Goal: Information Seeking & Learning: Learn about a topic

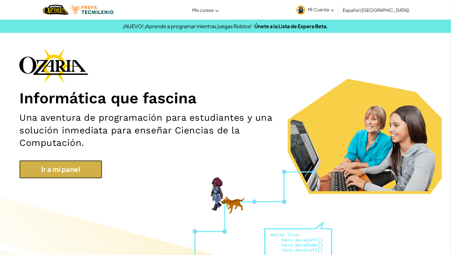
click at [87, 177] on link "Ir a mi panel" at bounding box center [60, 169] width 83 height 18
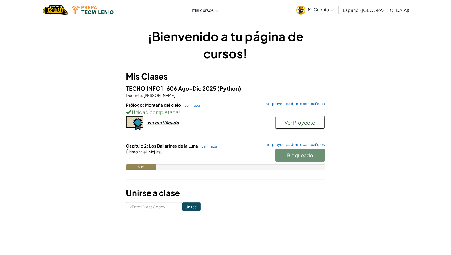
click at [299, 124] on span "Ver Proyecto" at bounding box center [300, 122] width 31 height 6
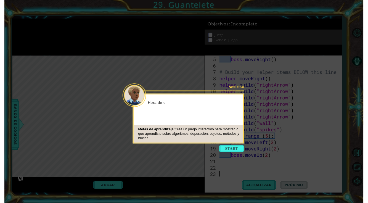
scroll to position [40, 0]
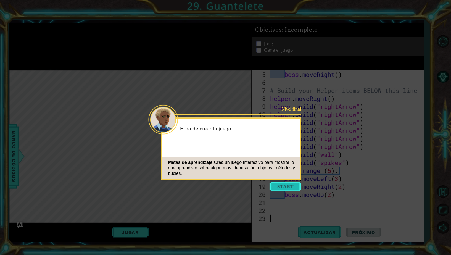
click at [281, 188] on button "Start" at bounding box center [285, 186] width 31 height 9
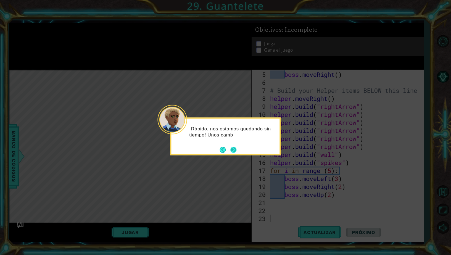
click at [232, 148] on button "Next" at bounding box center [234, 150] width 6 height 6
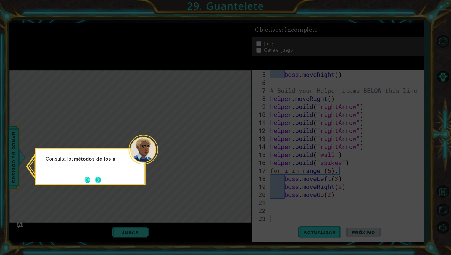
click at [99, 180] on button "Next" at bounding box center [98, 180] width 6 height 6
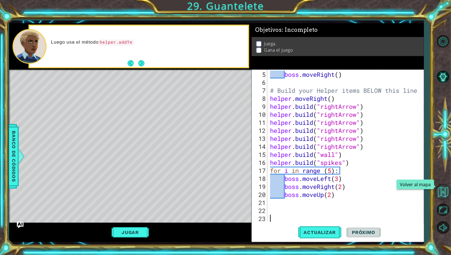
click at [441, 192] on button "Volver al mapa" at bounding box center [443, 192] width 16 height 16
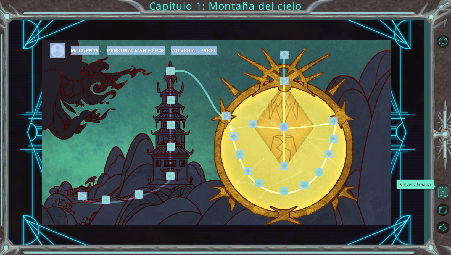
drag, startPoint x: 435, startPoint y: 193, endPoint x: 441, endPoint y: 193, distance: 6.1
click at [441, 193] on div "Mi Cuenta Personalizar héroe Volver al panel Capítulo 1: Montaña del cielo" at bounding box center [225, 127] width 451 height 255
click at [304, 184] on img at bounding box center [304, 185] width 8 height 8
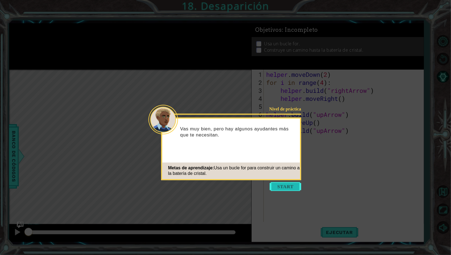
click at [287, 185] on button "Start" at bounding box center [285, 186] width 31 height 9
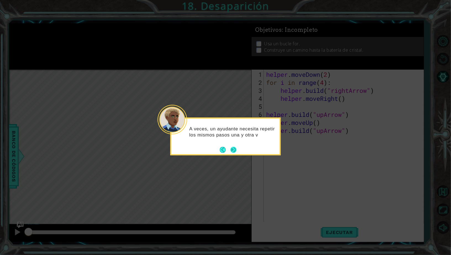
click at [235, 152] on button "Next" at bounding box center [233, 150] width 6 height 6
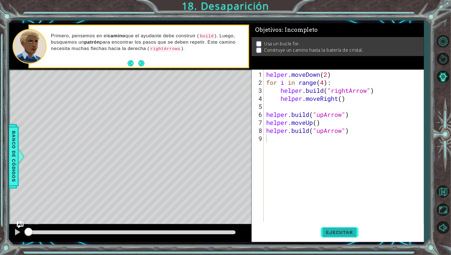
click at [331, 228] on button "Ejecutar" at bounding box center [340, 232] width 38 height 17
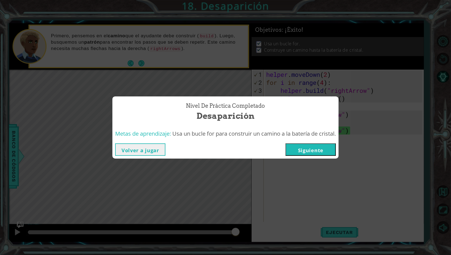
click at [309, 149] on button "Siguiente" at bounding box center [311, 149] width 50 height 12
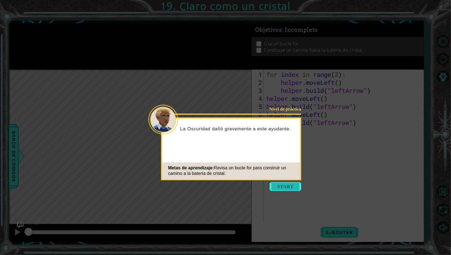
click at [294, 185] on button "Start" at bounding box center [285, 186] width 31 height 9
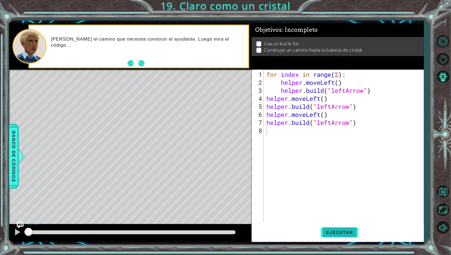
click at [340, 229] on button "Ejecutar" at bounding box center [340, 232] width 38 height 17
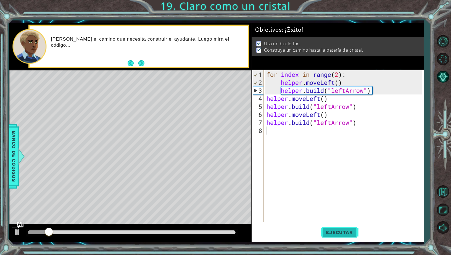
click at [340, 229] on button "Ejecutar" at bounding box center [340, 232] width 38 height 17
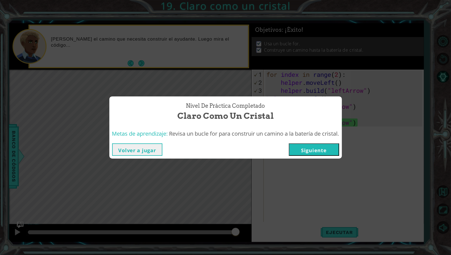
click at [330, 153] on button "Siguiente" at bounding box center [314, 149] width 50 height 12
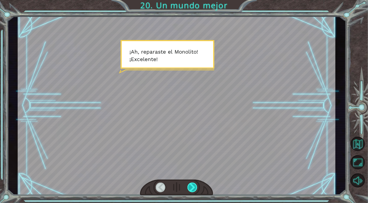
click at [192, 186] on div at bounding box center [192, 188] width 10 height 10
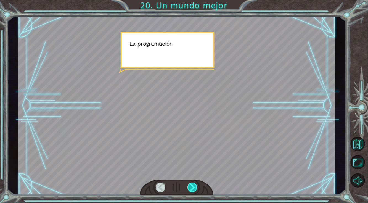
click at [192, 186] on div at bounding box center [192, 188] width 10 height 10
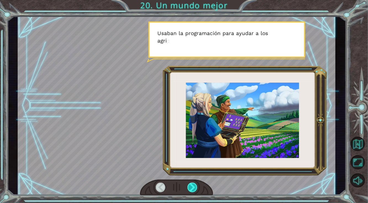
click at [192, 186] on div at bounding box center [192, 188] width 10 height 10
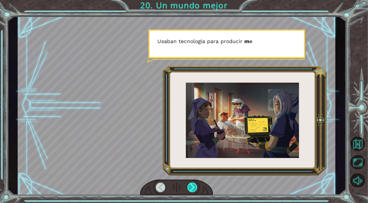
click at [192, 186] on div at bounding box center [192, 188] width 10 height 10
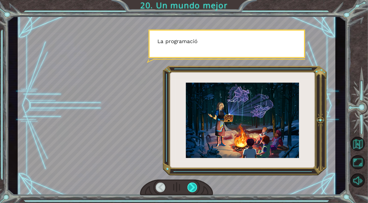
click at [192, 186] on div at bounding box center [192, 188] width 10 height 10
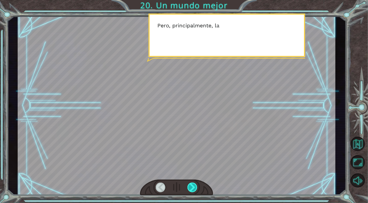
click at [192, 186] on div at bounding box center [192, 188] width 10 height 10
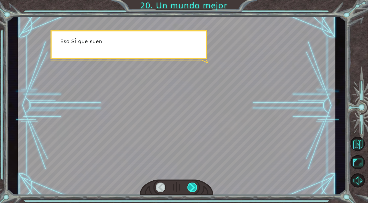
click at [192, 186] on div at bounding box center [192, 188] width 10 height 10
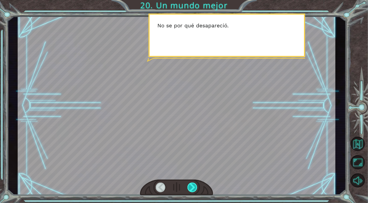
click at [192, 186] on div at bounding box center [192, 188] width 10 height 10
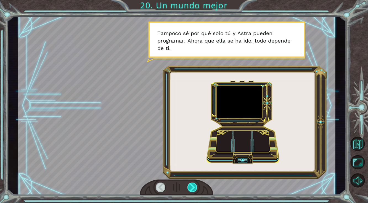
click at [193, 186] on div at bounding box center [192, 188] width 10 height 10
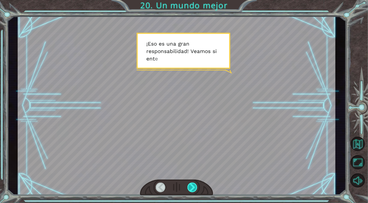
click at [194, 187] on div at bounding box center [192, 188] width 10 height 10
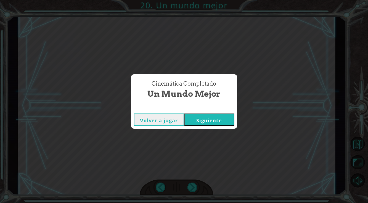
click at [209, 120] on button "Siguiente" at bounding box center [209, 119] width 50 height 12
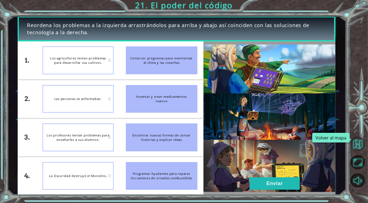
drag, startPoint x: 354, startPoint y: 146, endPoint x: 361, endPoint y: 144, distance: 6.8
click at [358, 145] on button "Volver al mapa" at bounding box center [358, 144] width 14 height 14
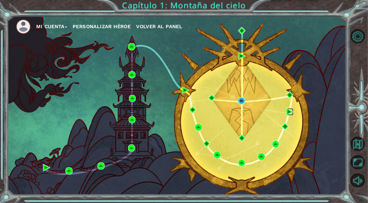
click at [288, 113] on img at bounding box center [289, 111] width 7 height 7
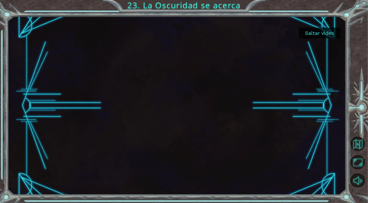
click at [328, 32] on button "Saltar video" at bounding box center [319, 33] width 41 height 11
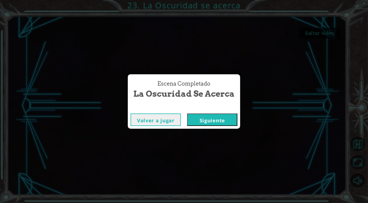
click at [300, 29] on div "Escena Completado La Oscuridad se acerca [PERSON_NAME] a jugar [GEOGRAPHIC_DATA]" at bounding box center [184, 101] width 368 height 203
click at [208, 115] on button "Siguiente" at bounding box center [212, 119] width 50 height 12
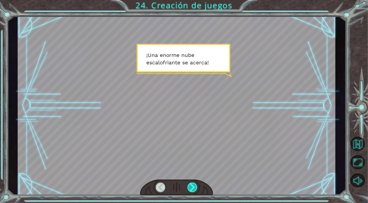
click at [194, 186] on div at bounding box center [192, 188] width 10 height 10
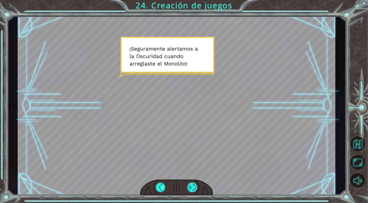
click at [195, 187] on div at bounding box center [192, 188] width 10 height 10
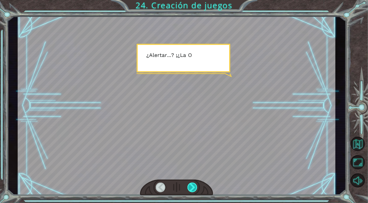
click at [195, 186] on div at bounding box center [192, 188] width 10 height 10
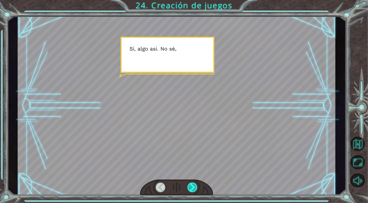
click at [195, 186] on div at bounding box center [192, 188] width 10 height 10
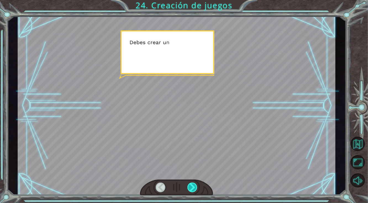
click at [195, 186] on div at bounding box center [192, 188] width 10 height 10
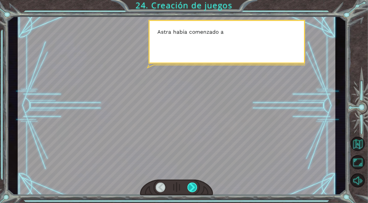
click at [195, 186] on div at bounding box center [192, 188] width 10 height 10
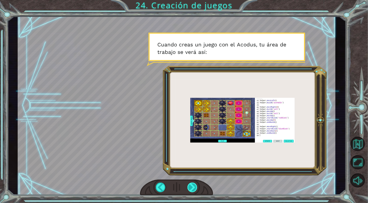
click at [194, 186] on div at bounding box center [192, 188] width 10 height 10
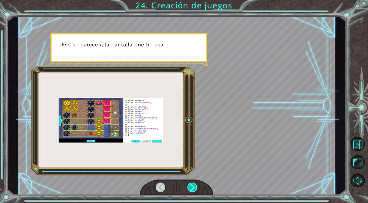
click at [194, 186] on div at bounding box center [192, 188] width 10 height 10
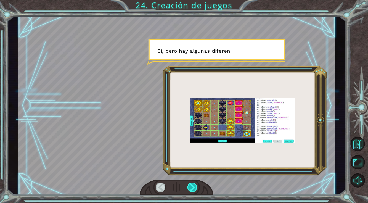
click at [194, 186] on div at bounding box center [192, 188] width 10 height 10
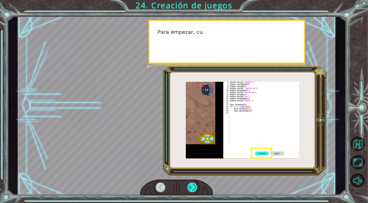
click at [194, 186] on div at bounding box center [192, 188] width 10 height 10
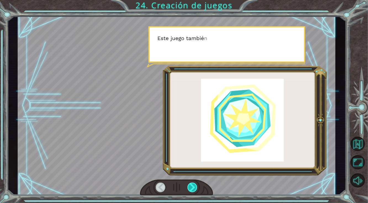
click at [194, 186] on div at bounding box center [192, 188] width 10 height 10
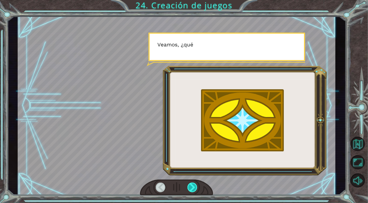
click at [195, 186] on div at bounding box center [192, 188] width 10 height 10
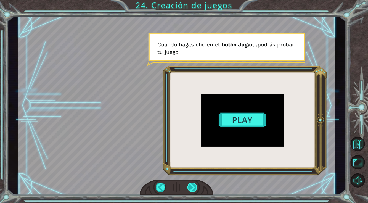
click at [195, 188] on div at bounding box center [192, 188] width 10 height 10
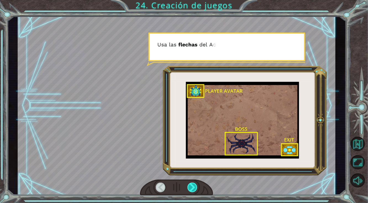
click at [195, 188] on div at bounding box center [192, 188] width 10 height 10
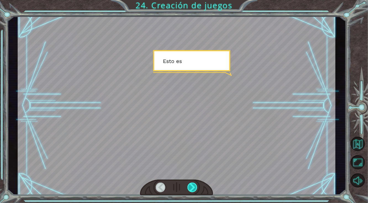
click at [195, 188] on div at bounding box center [192, 188] width 10 height 10
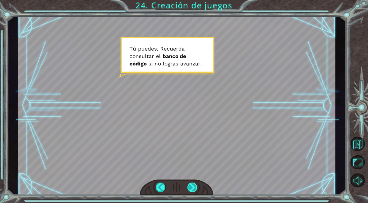
click at [194, 187] on div at bounding box center [192, 188] width 10 height 10
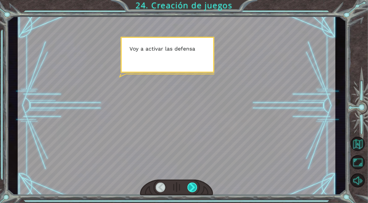
click at [194, 187] on div at bounding box center [192, 188] width 10 height 10
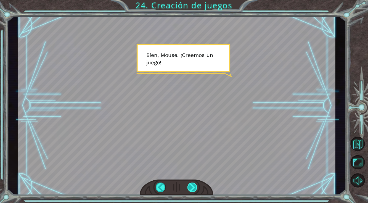
click at [194, 188] on div at bounding box center [192, 188] width 10 height 10
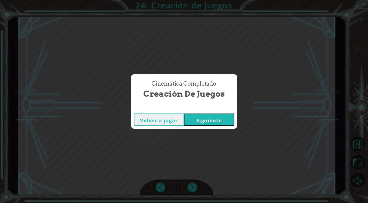
click at [193, 188] on div "Cinemática Completado Creación de juegos Volver a jugar [GEOGRAPHIC_DATA]" at bounding box center [184, 101] width 368 height 203
click at [207, 121] on button "Siguiente" at bounding box center [209, 119] width 50 height 12
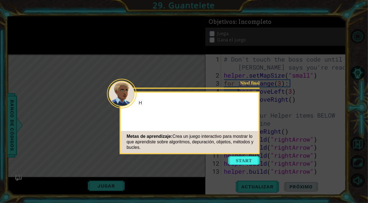
scroll to position [80, 0]
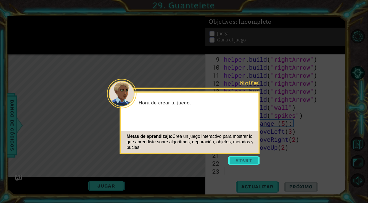
click at [243, 162] on button "Start" at bounding box center [243, 160] width 31 height 9
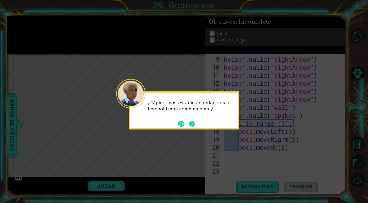
click at [194, 124] on button "Next" at bounding box center [192, 124] width 6 height 6
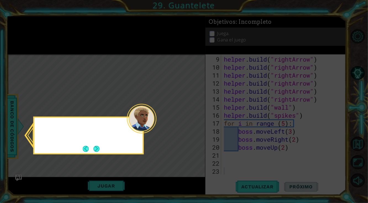
click at [194, 124] on icon at bounding box center [184, 101] width 368 height 203
click at [96, 146] on button "Next" at bounding box center [97, 149] width 6 height 6
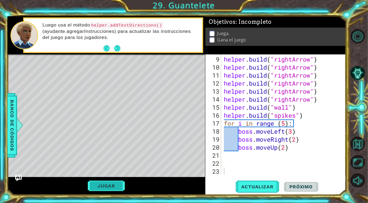
click at [113, 186] on button "Jugar" at bounding box center [106, 186] width 37 height 10
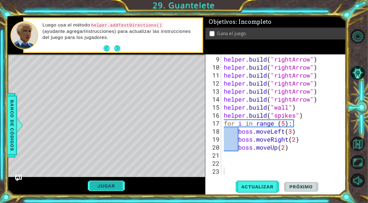
click at [118, 185] on button "Jugar" at bounding box center [106, 186] width 37 height 10
